Goal: Information Seeking & Learning: Find specific fact

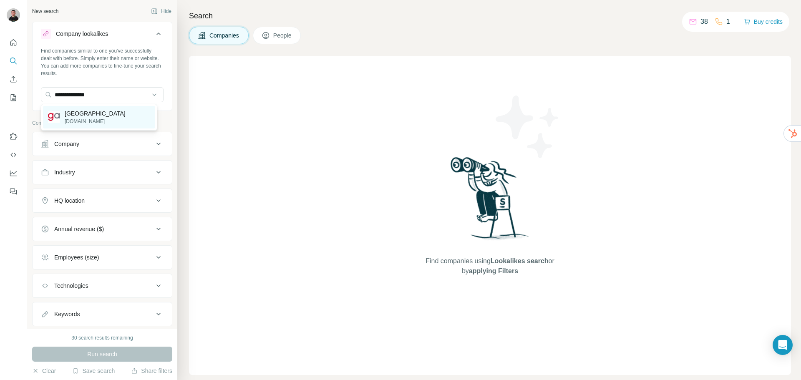
type input "**********"
click at [97, 115] on p "[GEOGRAPHIC_DATA]" at bounding box center [95, 113] width 61 height 8
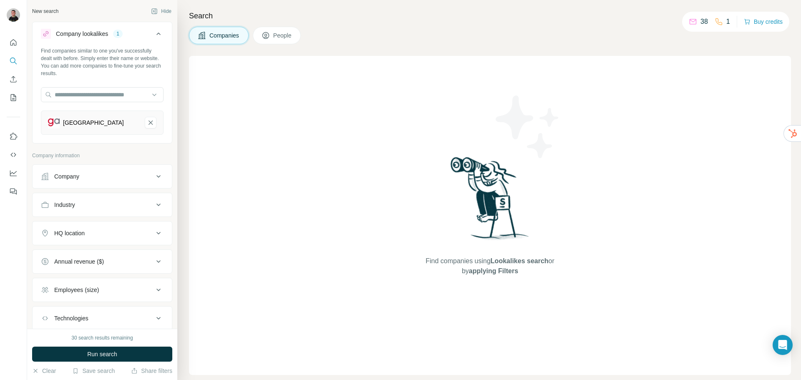
click at [101, 236] on div "HQ location" at bounding box center [97, 233] width 113 height 8
click at [96, 251] on input "text" at bounding box center [102, 254] width 123 height 15
click at [68, 254] on input "**********" at bounding box center [102, 254] width 123 height 15
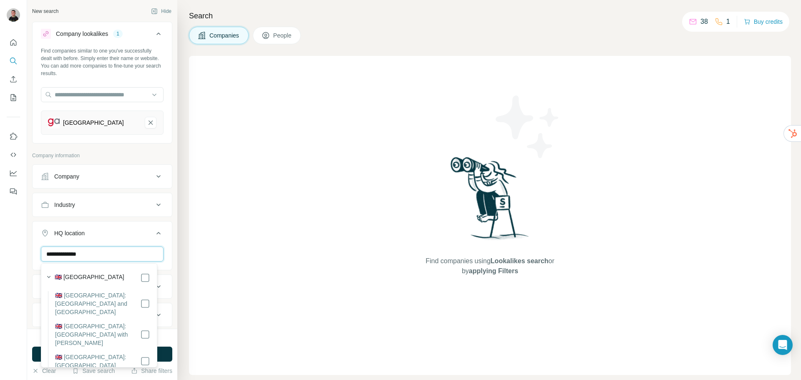
type input "**********"
click at [104, 276] on label "🇬🇧 [GEOGRAPHIC_DATA]" at bounding box center [90, 278] width 70 height 10
click at [146, 227] on button "HQ location 1" at bounding box center [102, 234] width 139 height 23
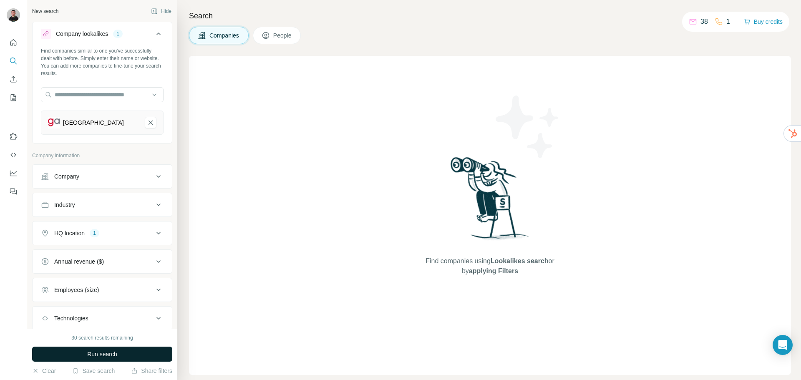
click at [124, 355] on button "Run search" at bounding box center [102, 354] width 140 height 15
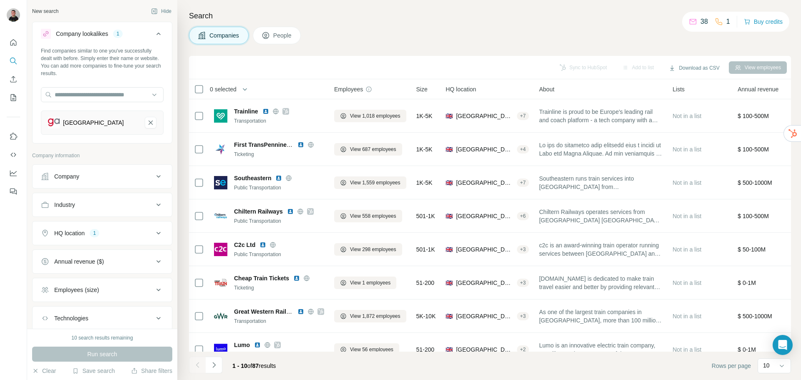
click at [118, 178] on div "Company" at bounding box center [97, 176] width 113 height 8
click at [128, 182] on button "Company" at bounding box center [102, 178] width 139 height 23
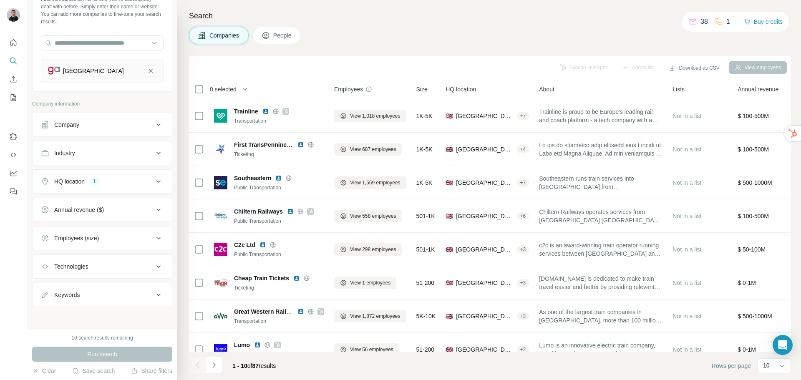
scroll to position [53, 0]
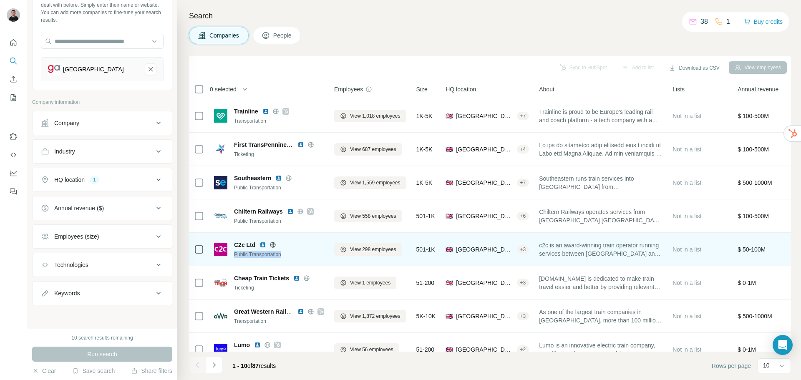
drag, startPoint x: 286, startPoint y: 254, endPoint x: 232, endPoint y: 253, distance: 53.9
click at [232, 253] on div "C2c Ltd Public Transportation" at bounding box center [269, 250] width 110 height 18
copy div "Public Transportation"
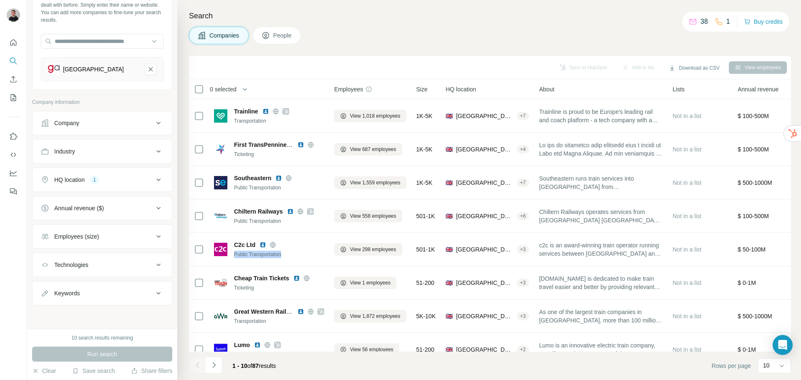
click at [101, 295] on div "Keywords" at bounding box center [97, 293] width 113 height 8
paste input "**********"
type input "**********"
click at [153, 311] on icon "button" at bounding box center [157, 314] width 8 height 8
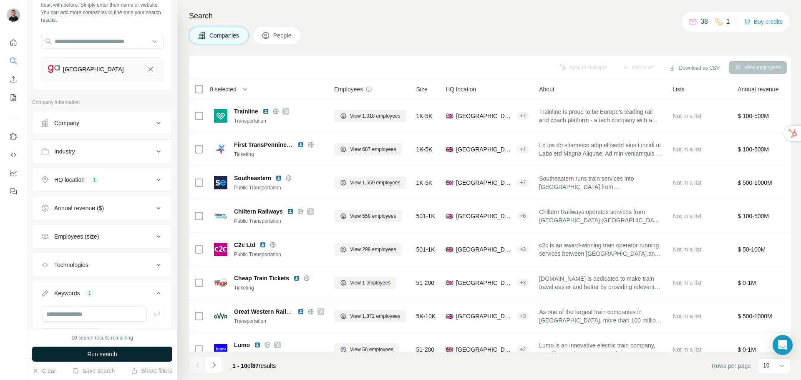
click at [103, 352] on span "Run search" at bounding box center [102, 354] width 30 height 8
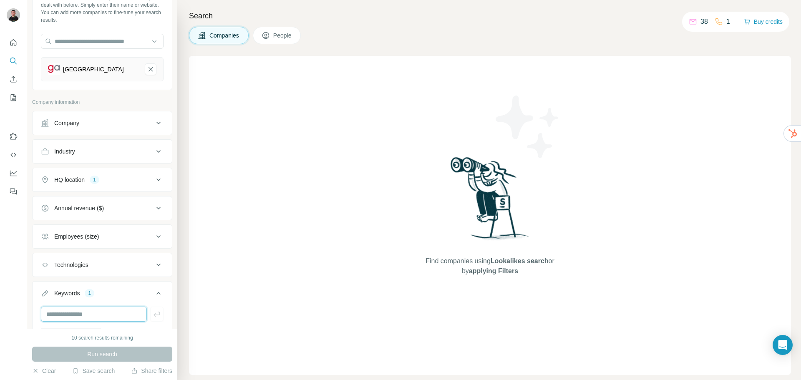
click at [107, 311] on input "text" at bounding box center [94, 314] width 106 height 15
click at [165, 303] on button "Keywords 1" at bounding box center [102, 294] width 139 height 23
click at [154, 295] on icon at bounding box center [159, 293] width 10 height 10
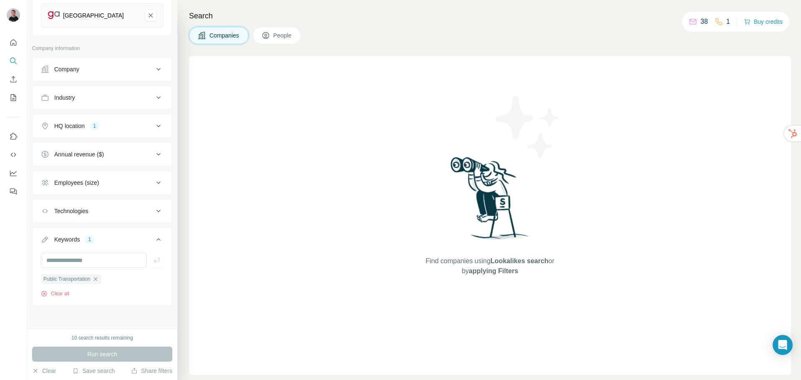
scroll to position [109, 0]
click at [97, 278] on icon "button" at bounding box center [96, 278] width 4 height 4
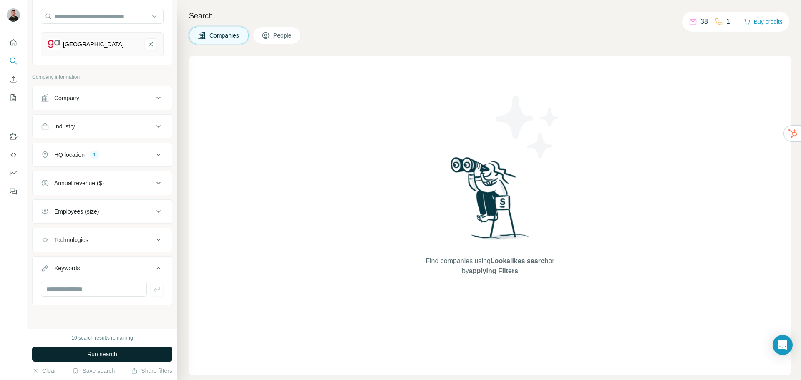
click at [116, 354] on span "Run search" at bounding box center [102, 354] width 30 height 8
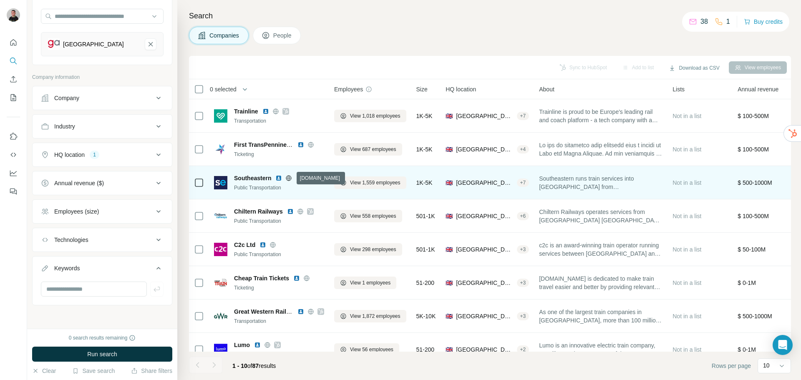
drag, startPoint x: 287, startPoint y: 178, endPoint x: 292, endPoint y: 177, distance: 4.6
click at [292, 177] on icon at bounding box center [289, 178] width 7 height 7
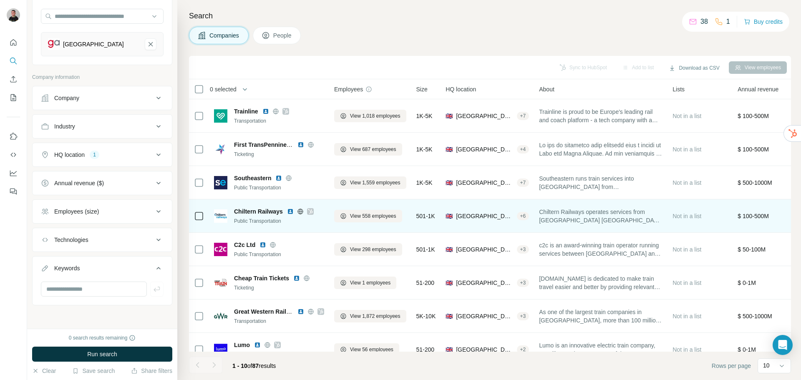
click at [298, 210] on icon at bounding box center [300, 211] width 5 height 5
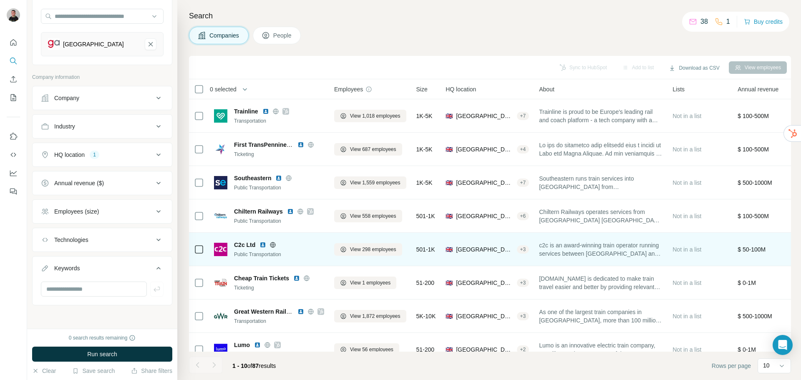
click at [275, 245] on icon at bounding box center [272, 245] width 5 height 0
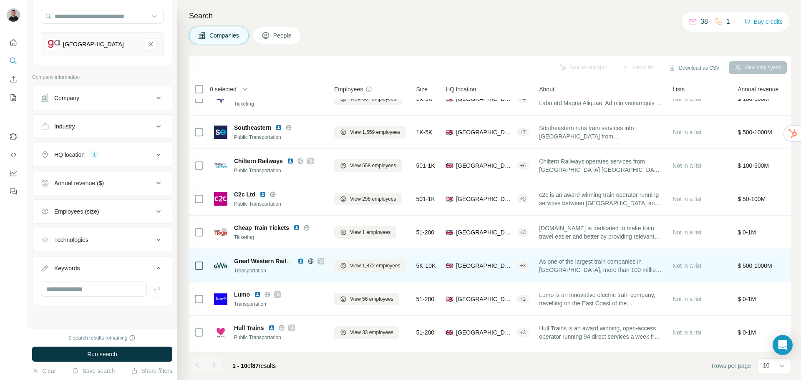
scroll to position [83, 0]
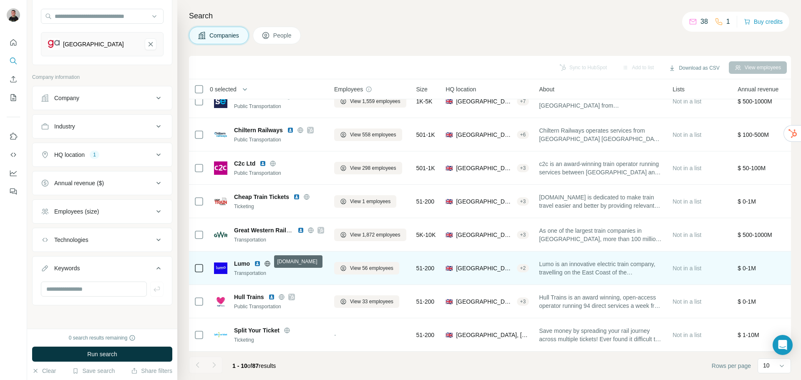
click at [265, 261] on icon at bounding box center [267, 263] width 5 height 5
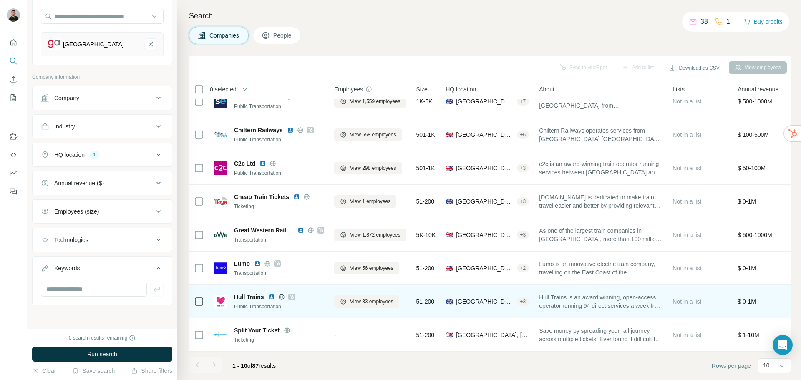
click at [283, 296] on icon at bounding box center [281, 297] width 7 height 7
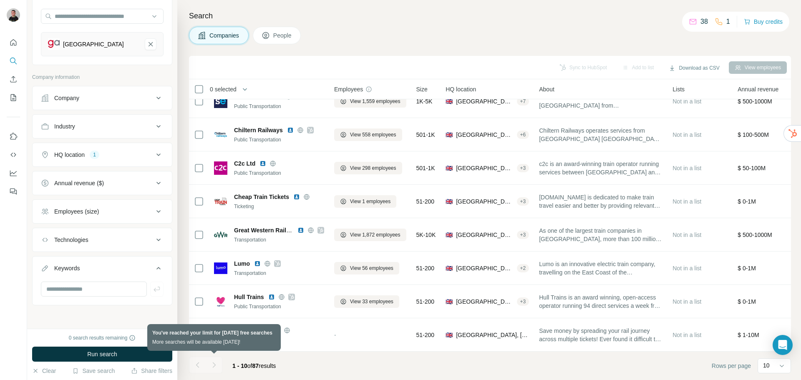
click at [217, 363] on div at bounding box center [214, 365] width 17 height 17
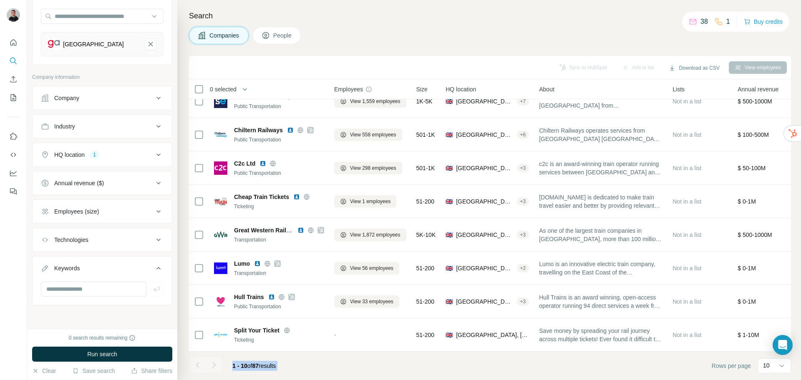
click at [274, 364] on span "1 - 10 of 87 results" at bounding box center [253, 366] width 43 height 7
